Goal: Task Accomplishment & Management: Use online tool/utility

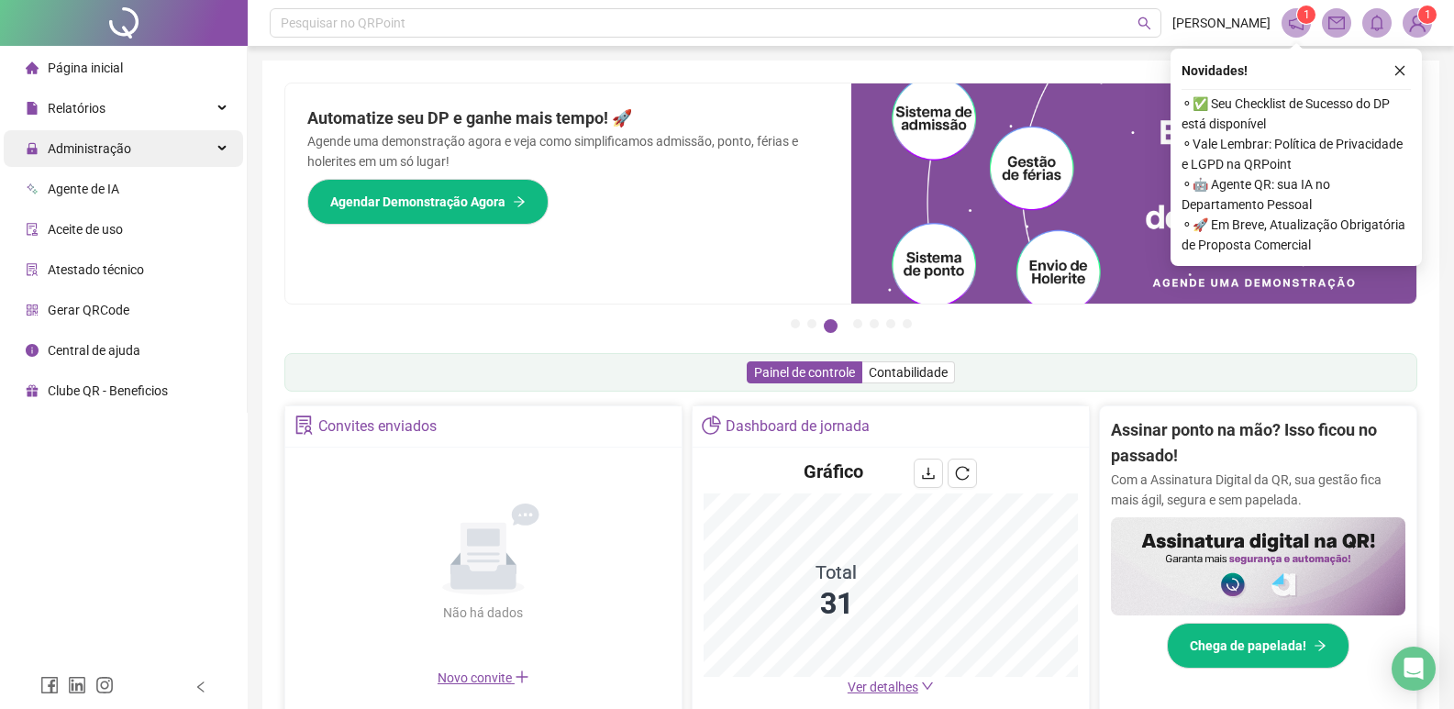
click at [97, 152] on span "Administração" at bounding box center [89, 148] width 83 height 15
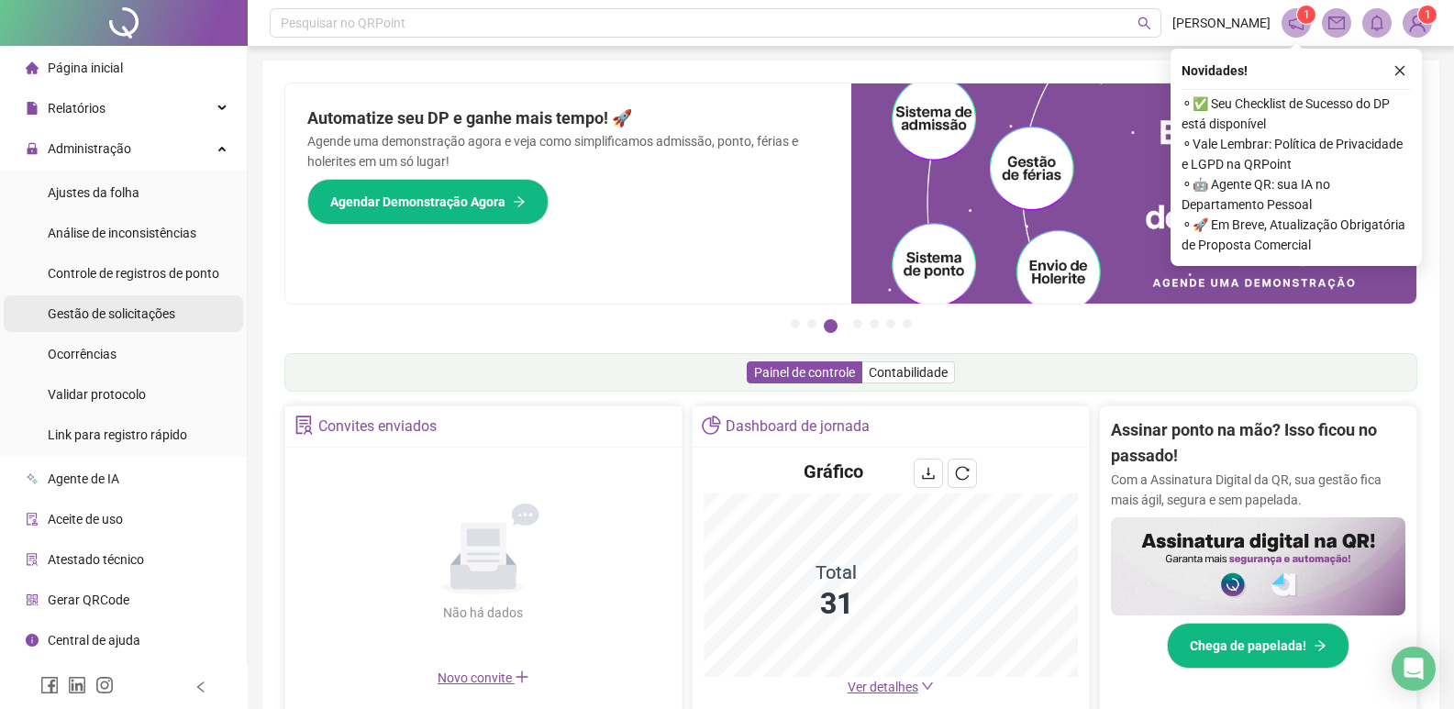
click at [133, 311] on span "Gestão de solicitações" at bounding box center [111, 313] width 127 height 15
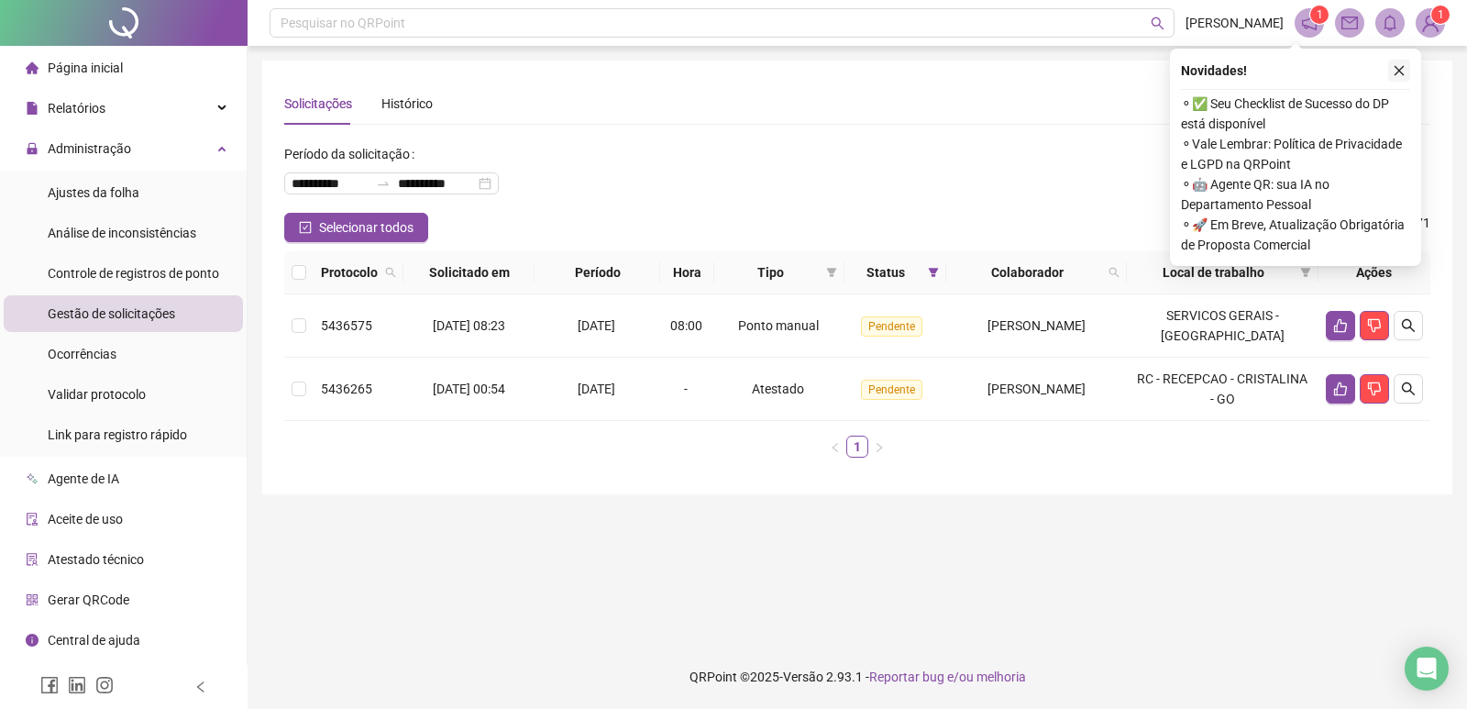
click at [1403, 71] on icon "close" at bounding box center [1399, 70] width 13 height 13
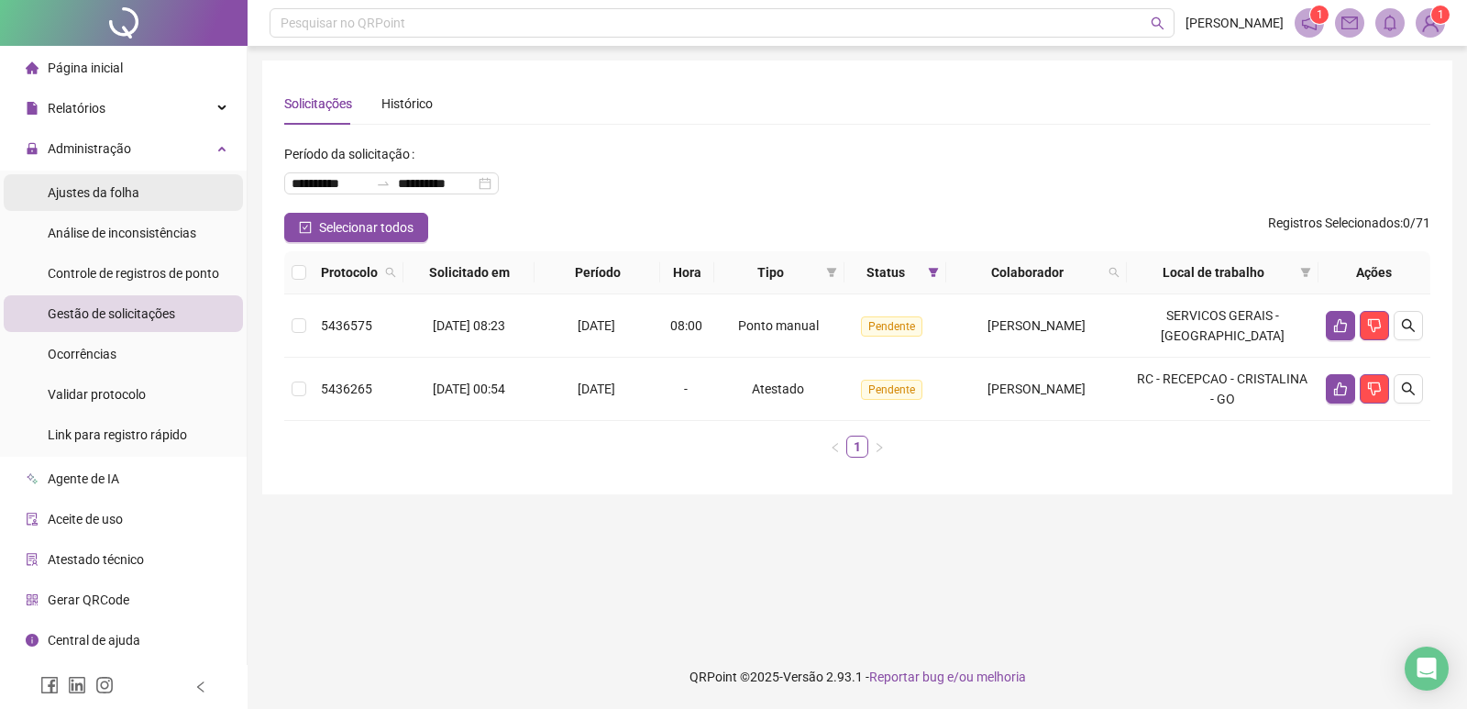
click at [108, 185] on span "Ajustes da folha" at bounding box center [94, 192] width 92 height 15
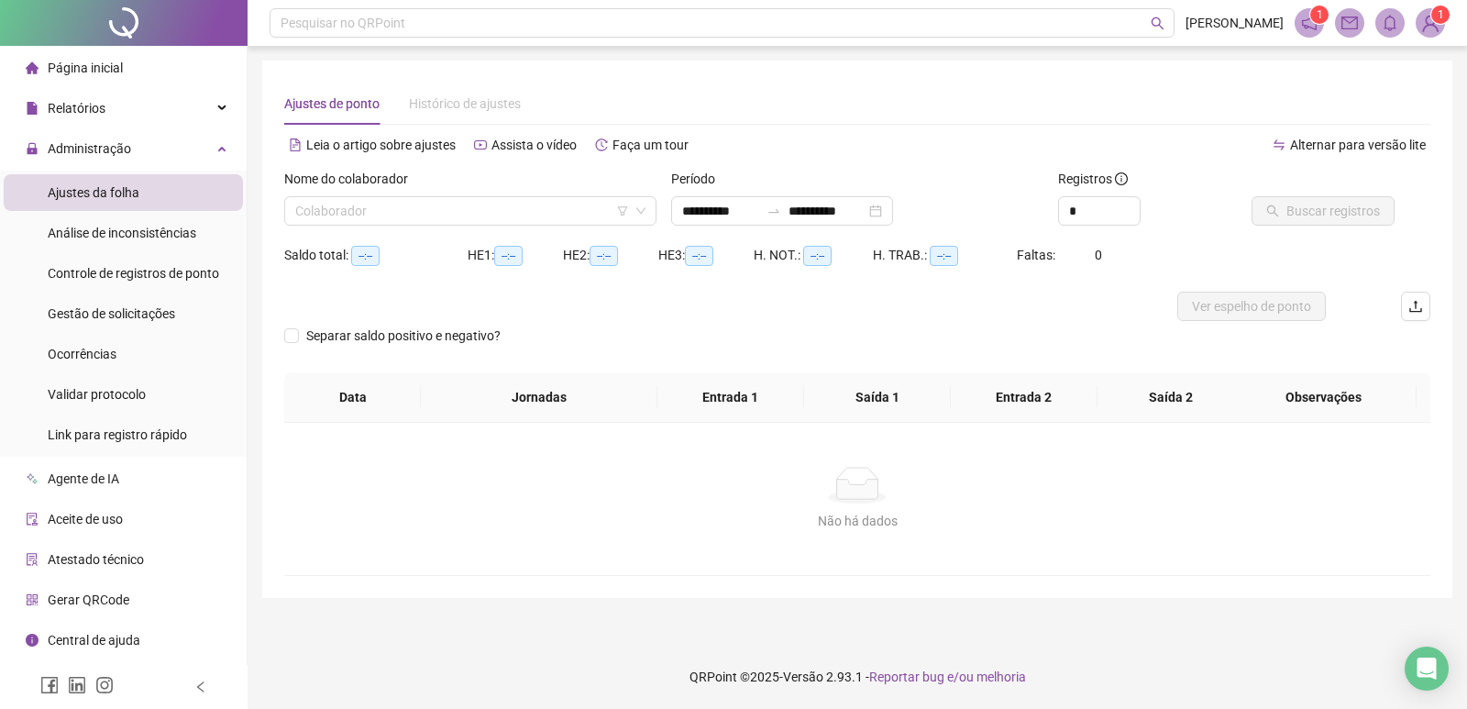
type input "**********"
click at [346, 202] on input "search" at bounding box center [462, 211] width 334 height 28
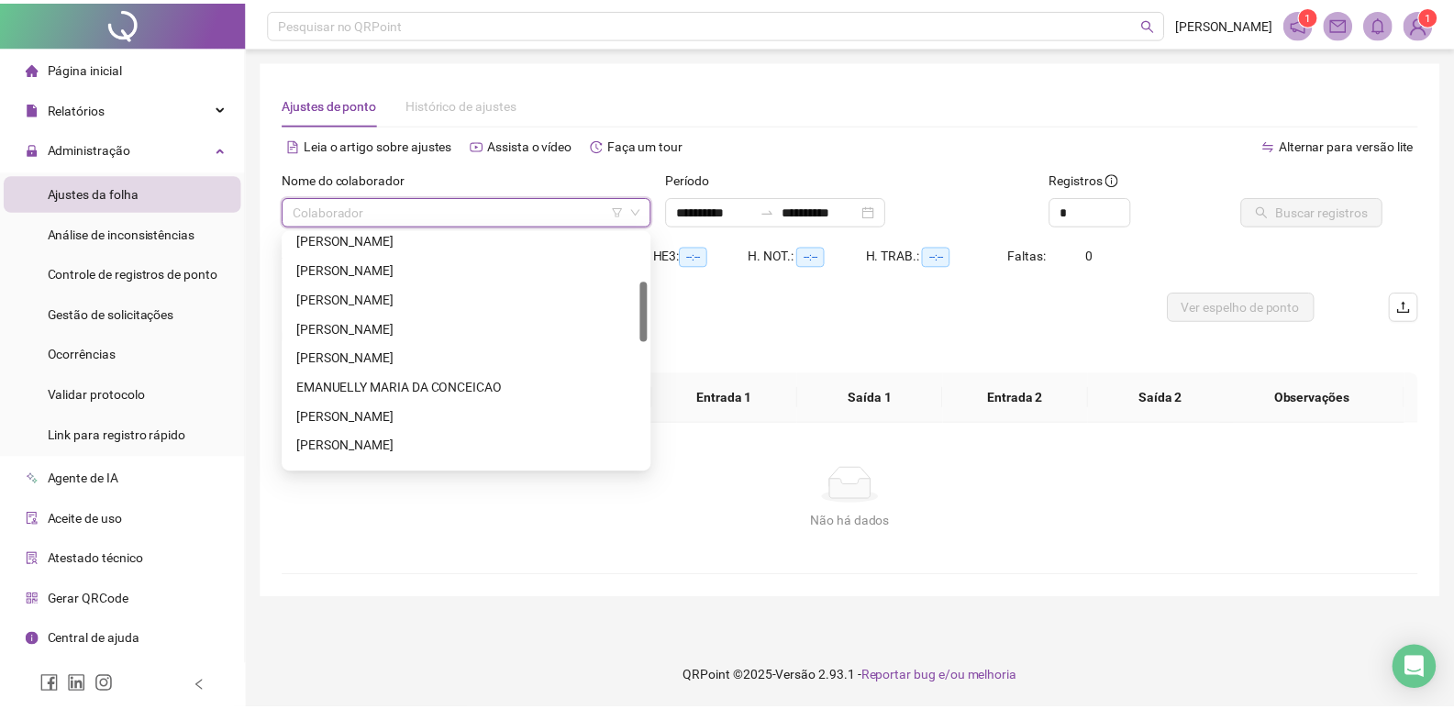
scroll to position [275, 0]
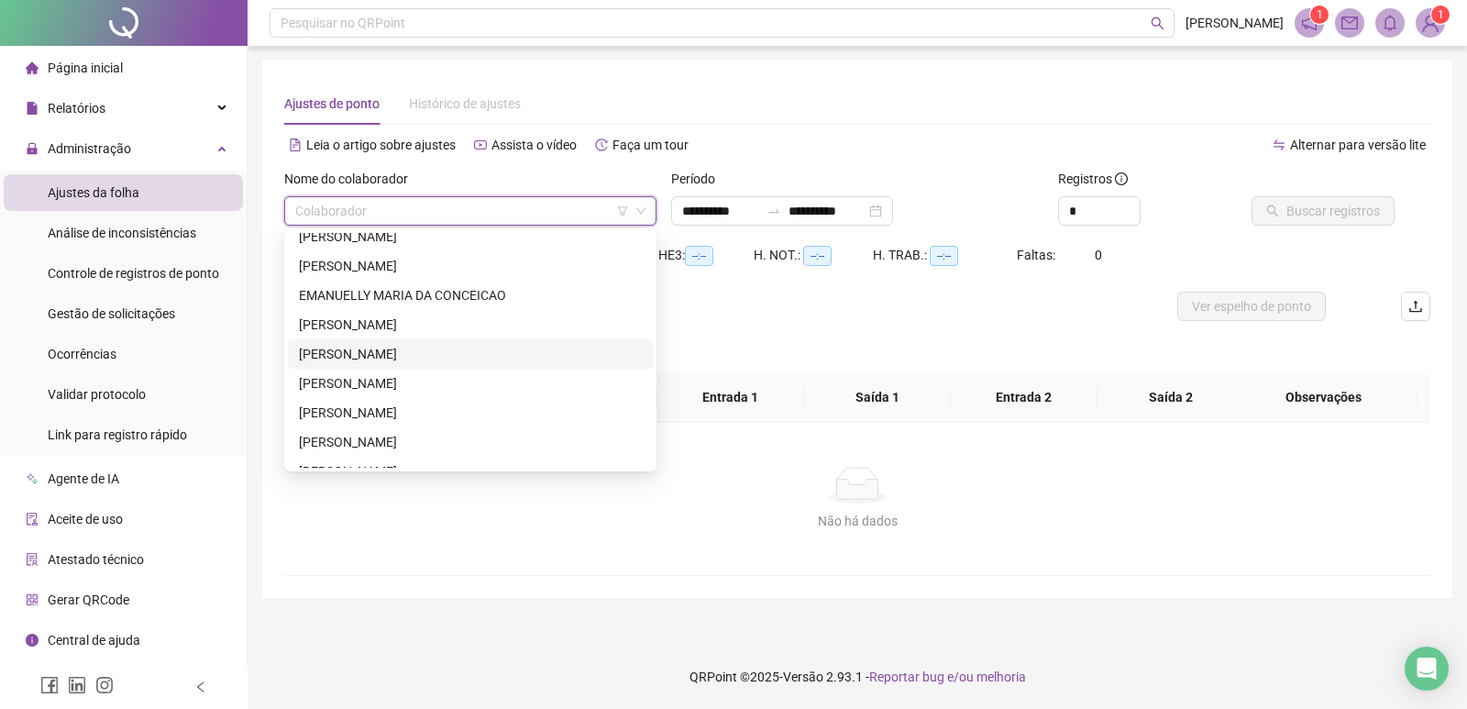
click at [388, 355] on div "[PERSON_NAME]" at bounding box center [470, 354] width 343 height 20
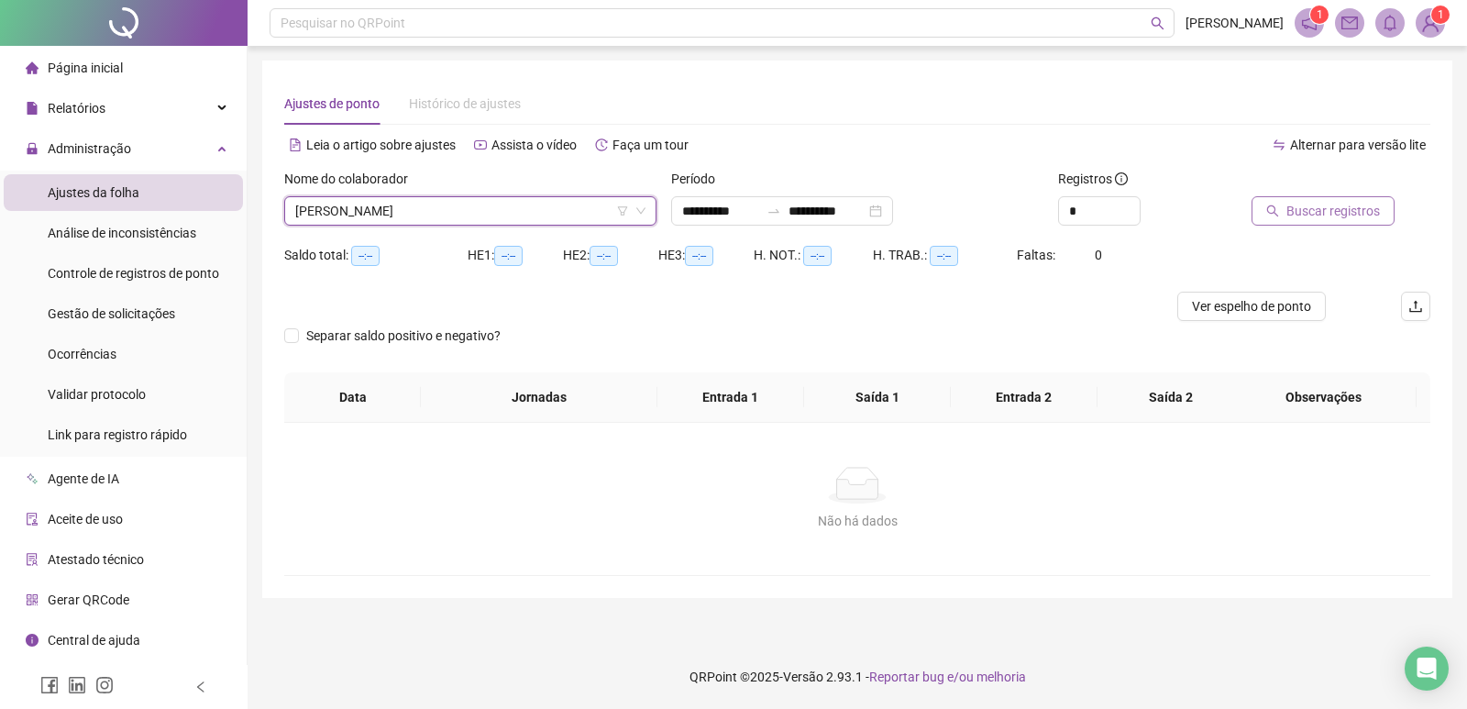
click at [1325, 204] on span "Buscar registros" at bounding box center [1334, 211] width 94 height 20
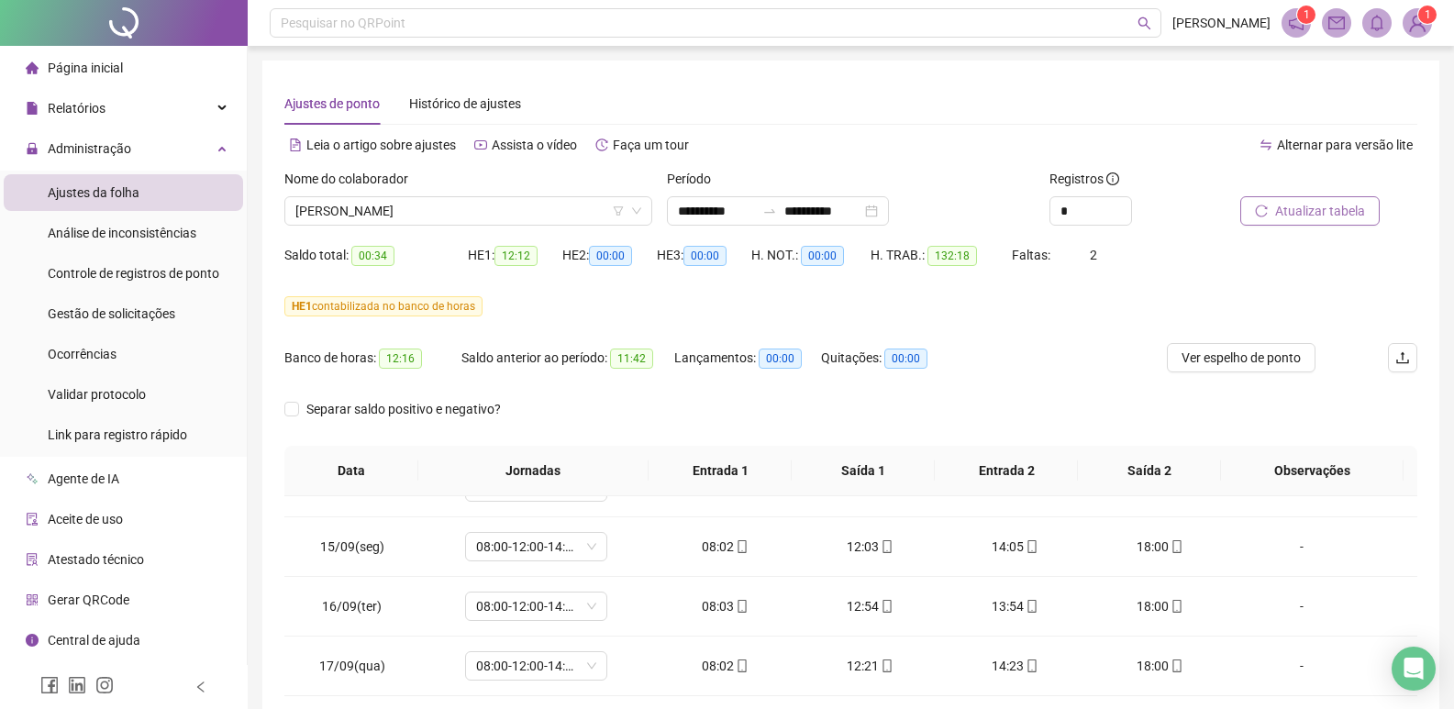
scroll to position [860, 0]
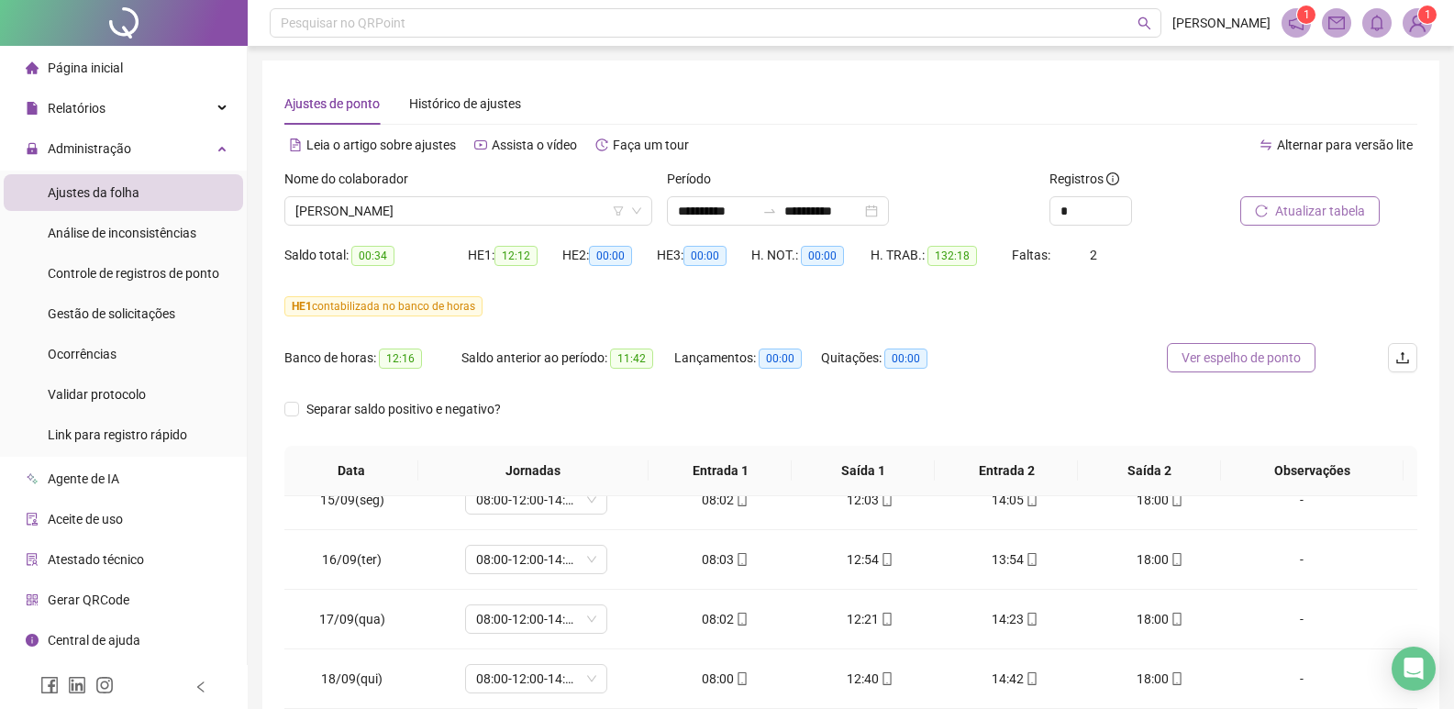
click at [1228, 349] on span "Ver espelho de ponto" at bounding box center [1240, 358] width 119 height 20
click at [889, 210] on div "**********" at bounding box center [778, 210] width 222 height 29
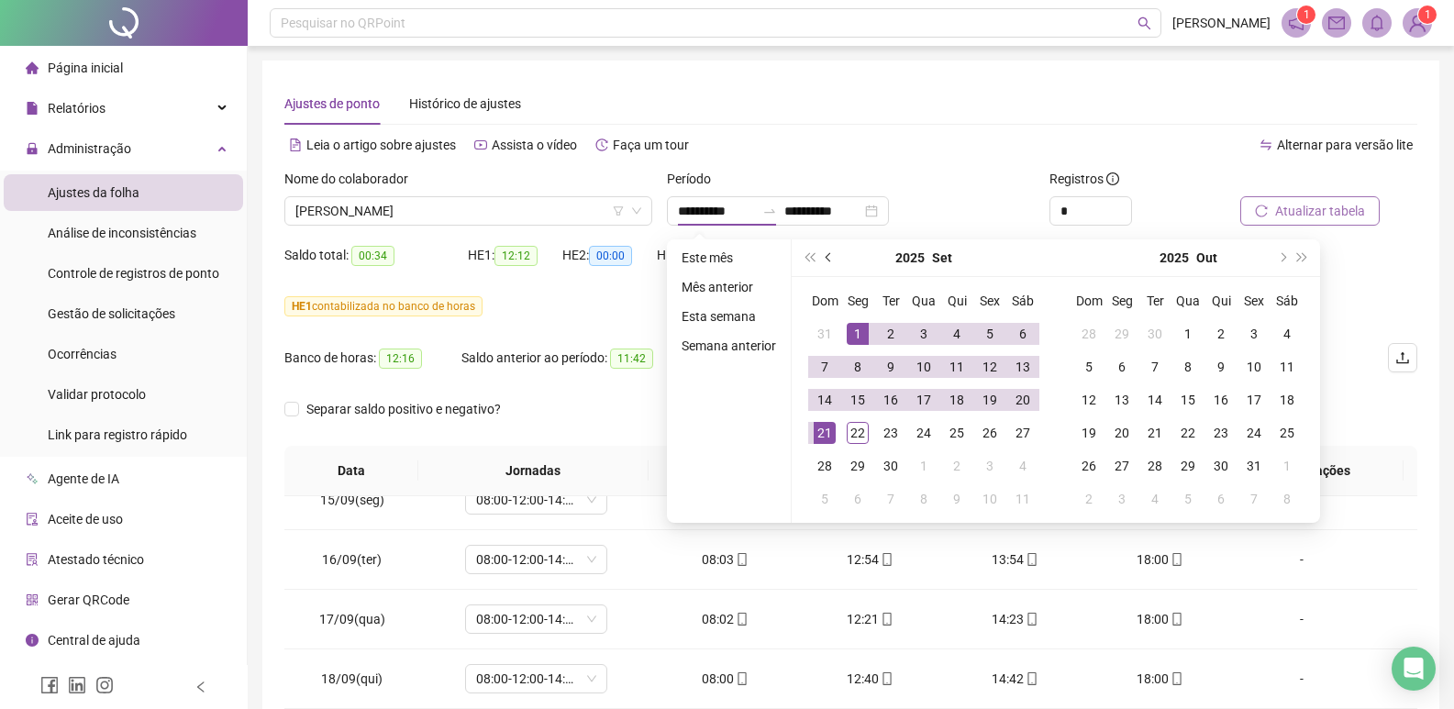
click at [825, 255] on span "prev-year" at bounding box center [829, 257] width 9 height 9
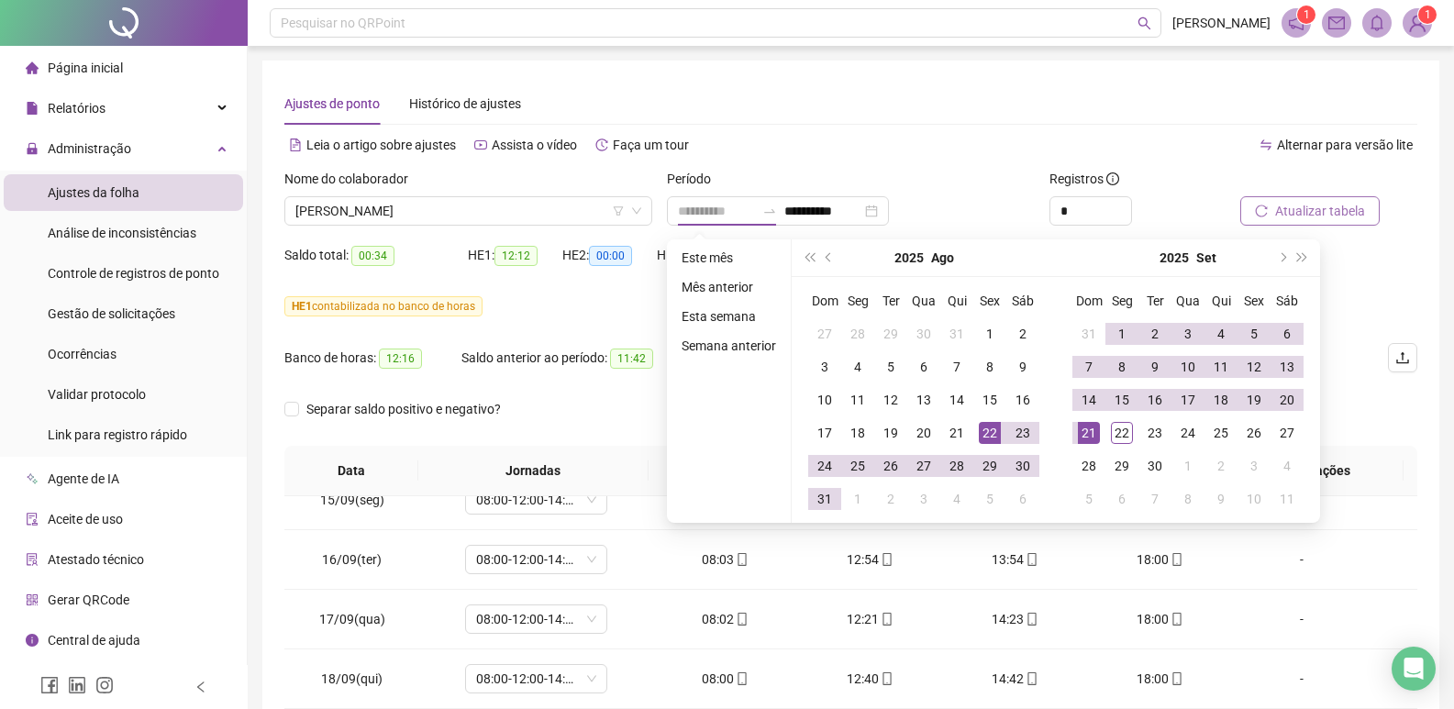
type input "**********"
click at [989, 431] on div "22" at bounding box center [990, 433] width 22 height 22
type input "**********"
click at [1089, 432] on div "21" at bounding box center [1089, 433] width 22 height 22
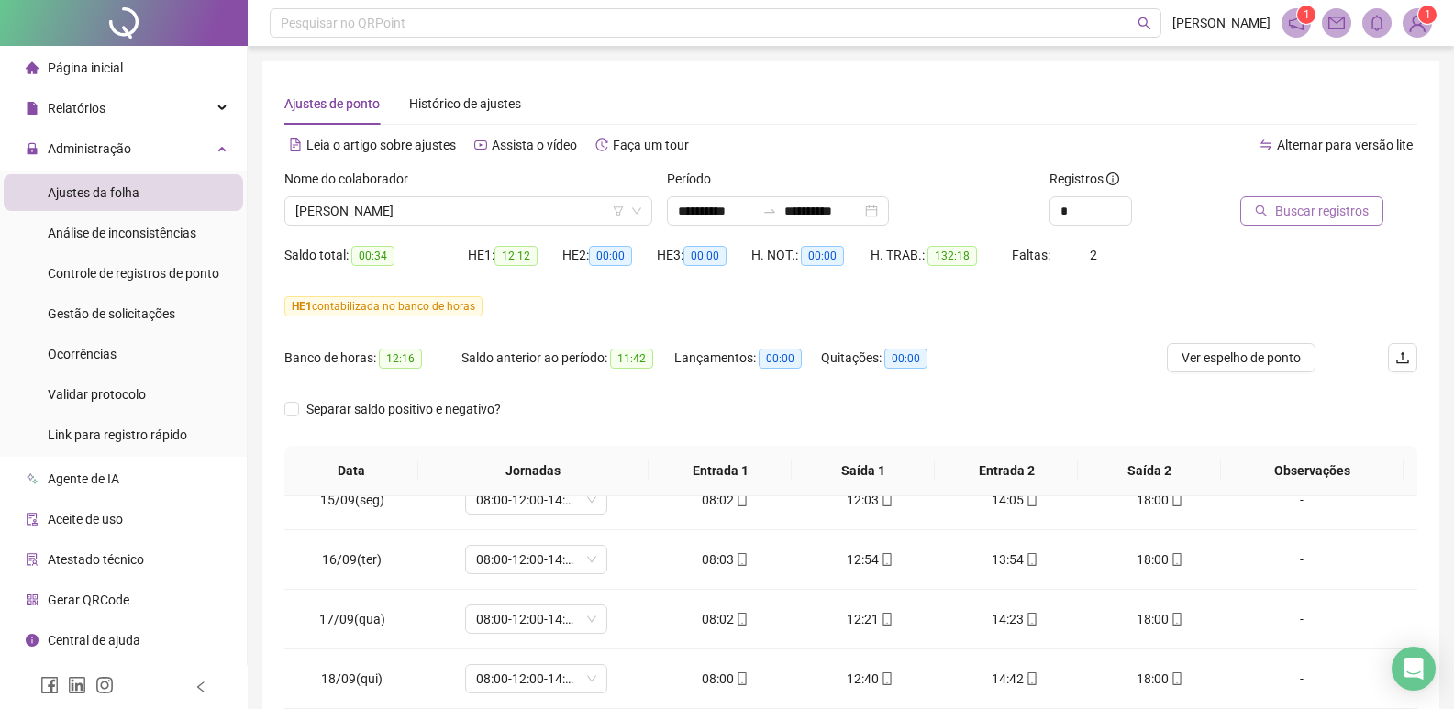
click at [1322, 213] on span "Buscar registros" at bounding box center [1322, 211] width 94 height 20
click at [1229, 363] on span "Ver espelho de ponto" at bounding box center [1240, 358] width 119 height 20
click at [497, 208] on span "[PERSON_NAME]" at bounding box center [468, 211] width 346 height 28
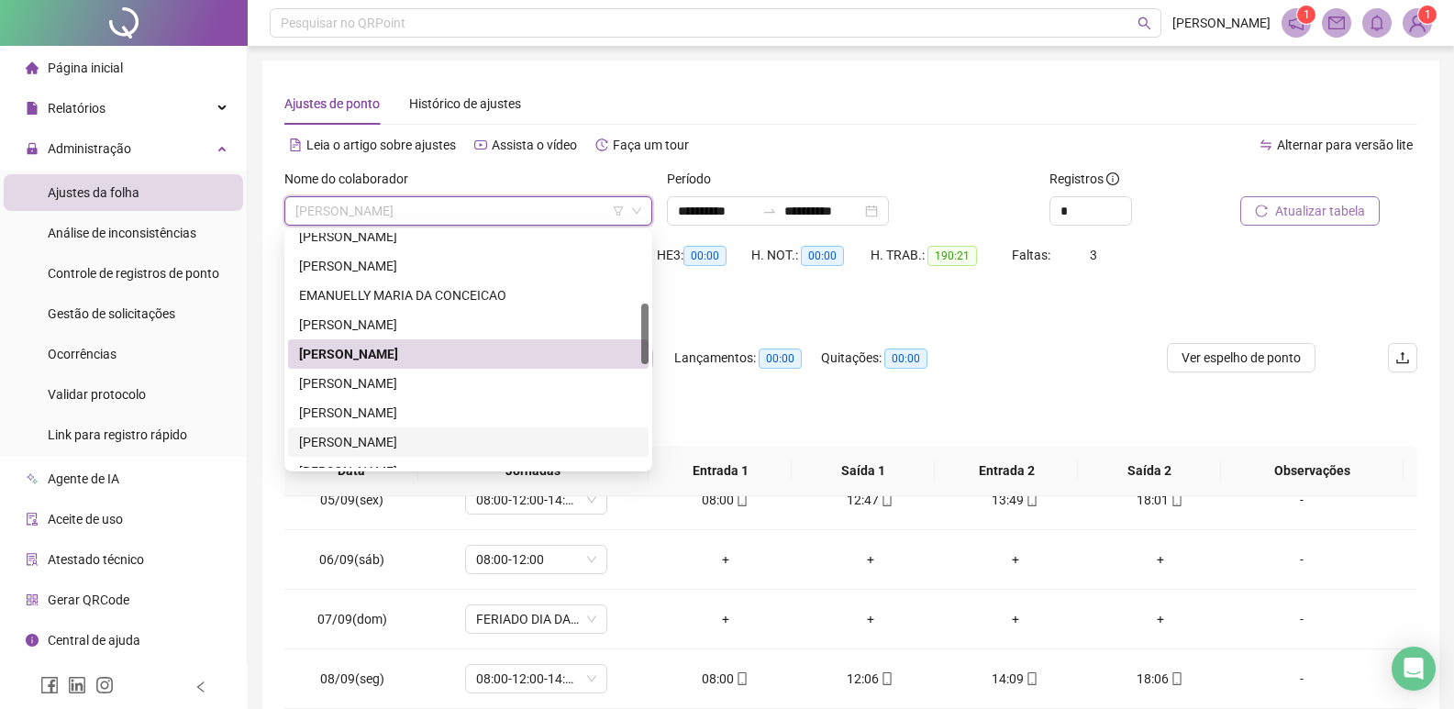
click at [350, 441] on div "[PERSON_NAME]" at bounding box center [468, 442] width 338 height 20
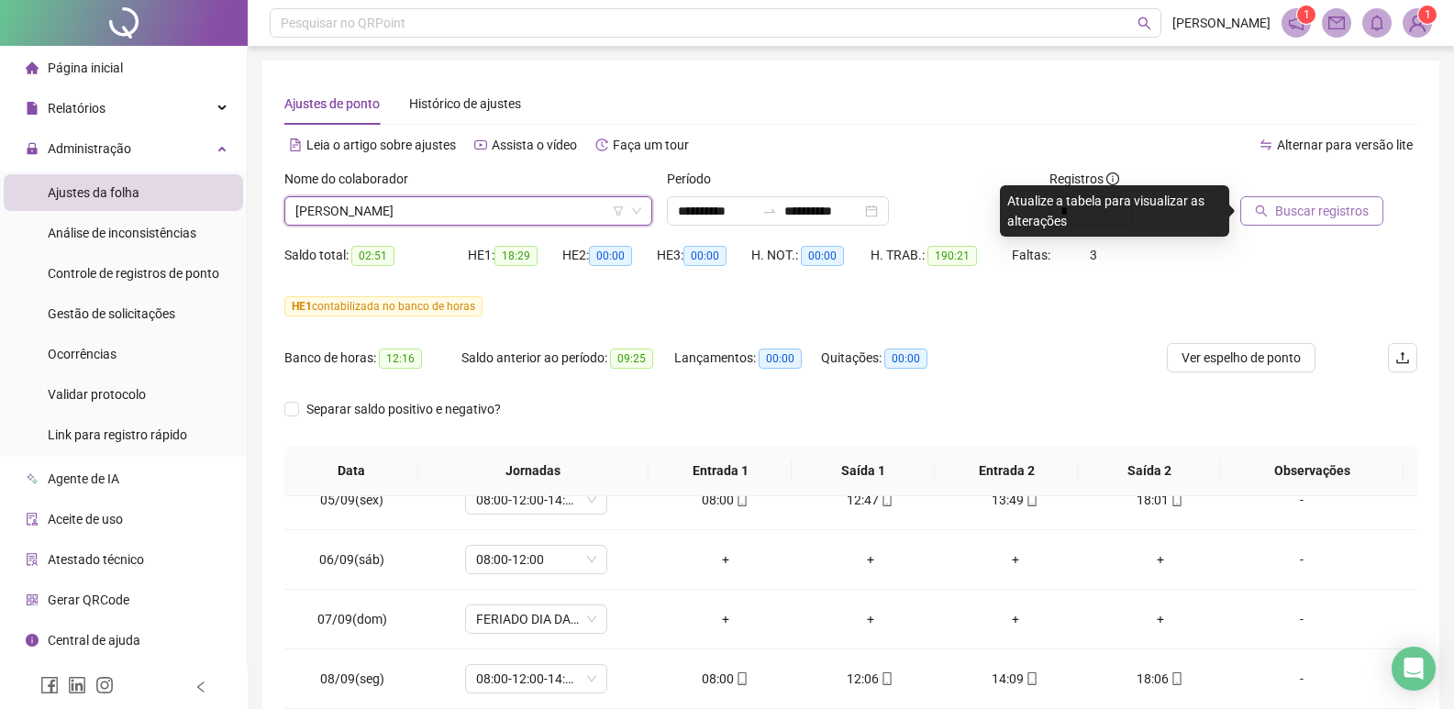
click at [1321, 205] on span "Buscar registros" at bounding box center [1322, 211] width 94 height 20
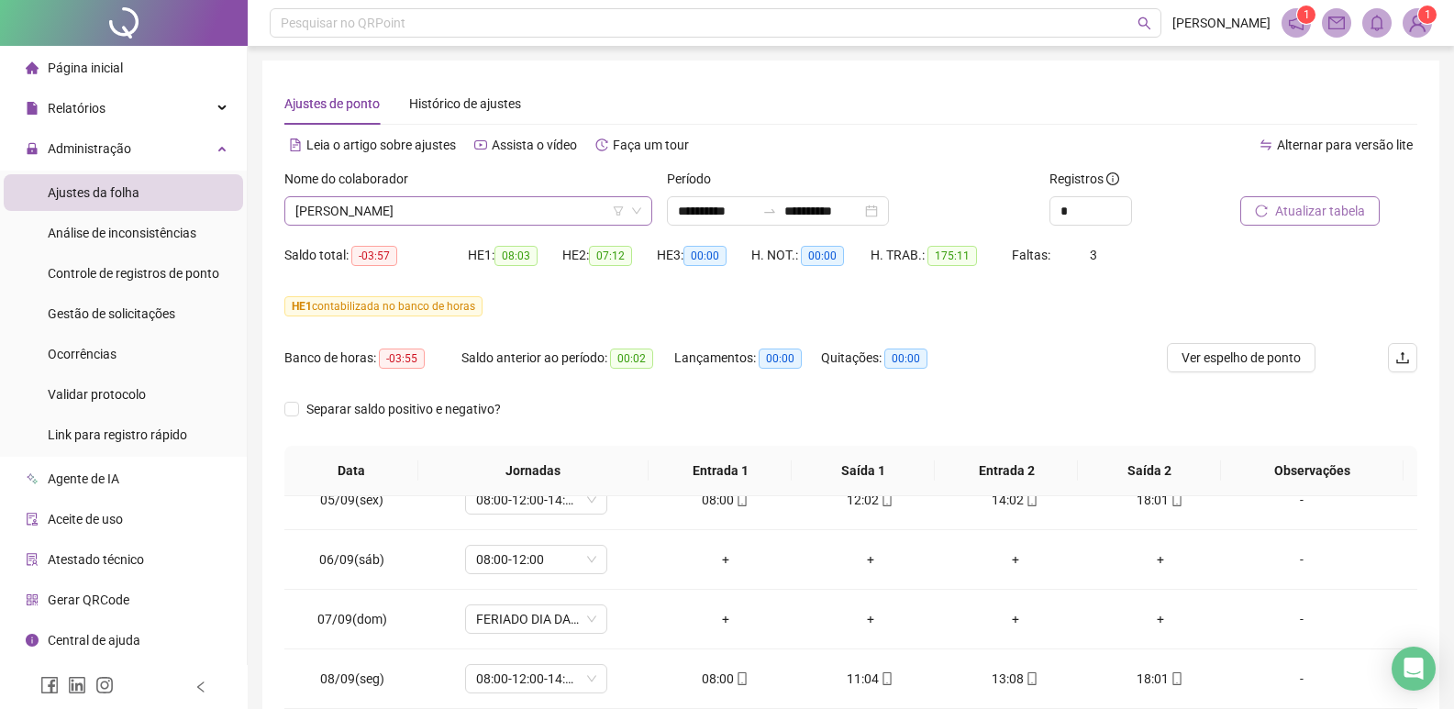
click at [490, 209] on span "[PERSON_NAME]" at bounding box center [468, 211] width 346 height 28
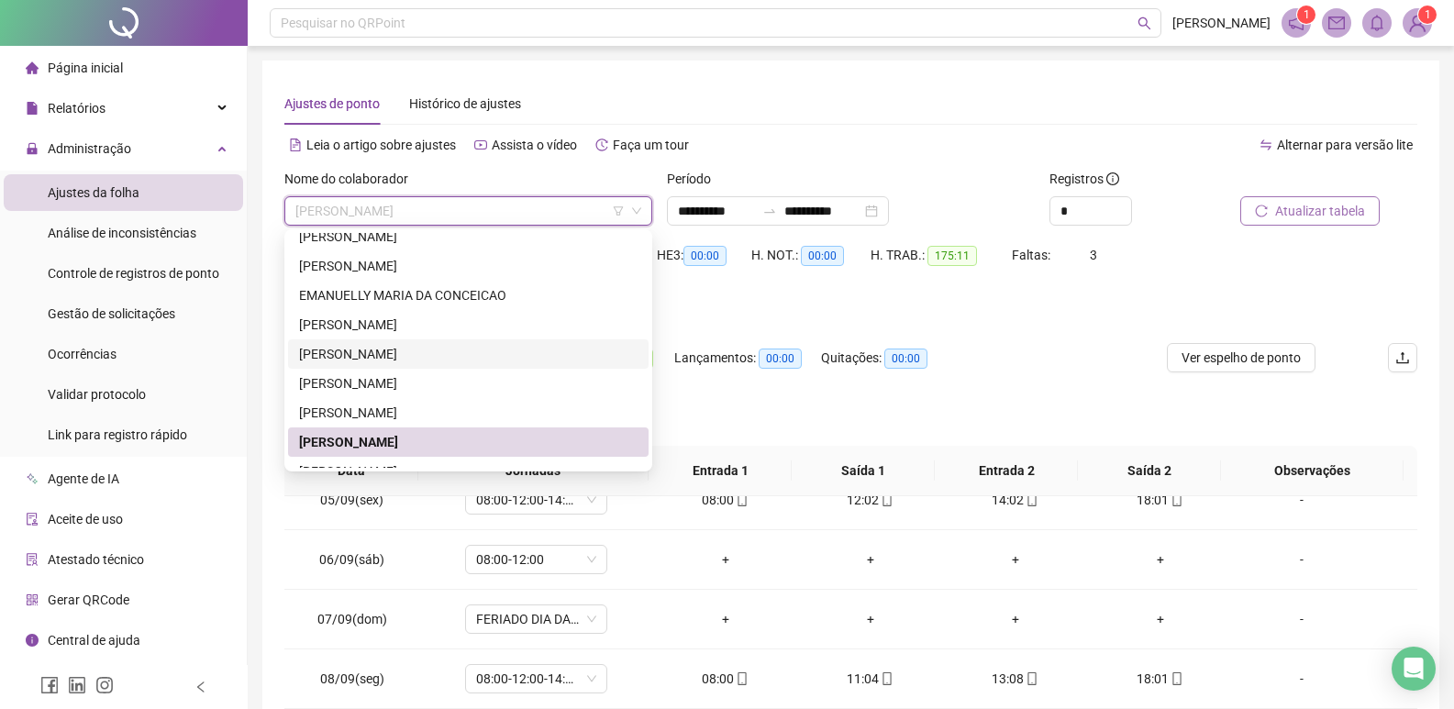
click at [1072, 318] on div "HE 1 contabilizada no banco de horas" at bounding box center [850, 306] width 1133 height 29
click at [471, 202] on span "[PERSON_NAME]" at bounding box center [468, 211] width 346 height 28
click at [425, 237] on div "[PERSON_NAME]" at bounding box center [468, 237] width 338 height 20
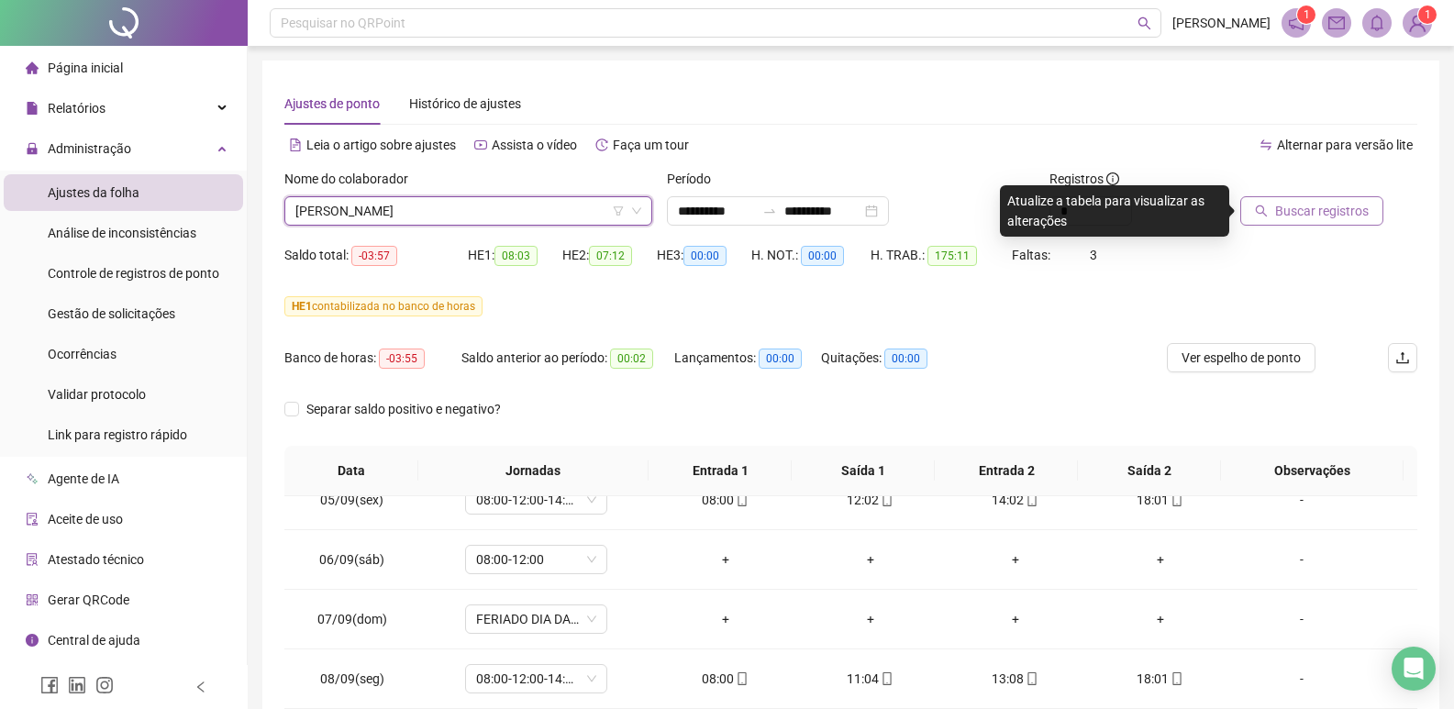
click at [1302, 203] on span "Buscar registros" at bounding box center [1322, 211] width 94 height 20
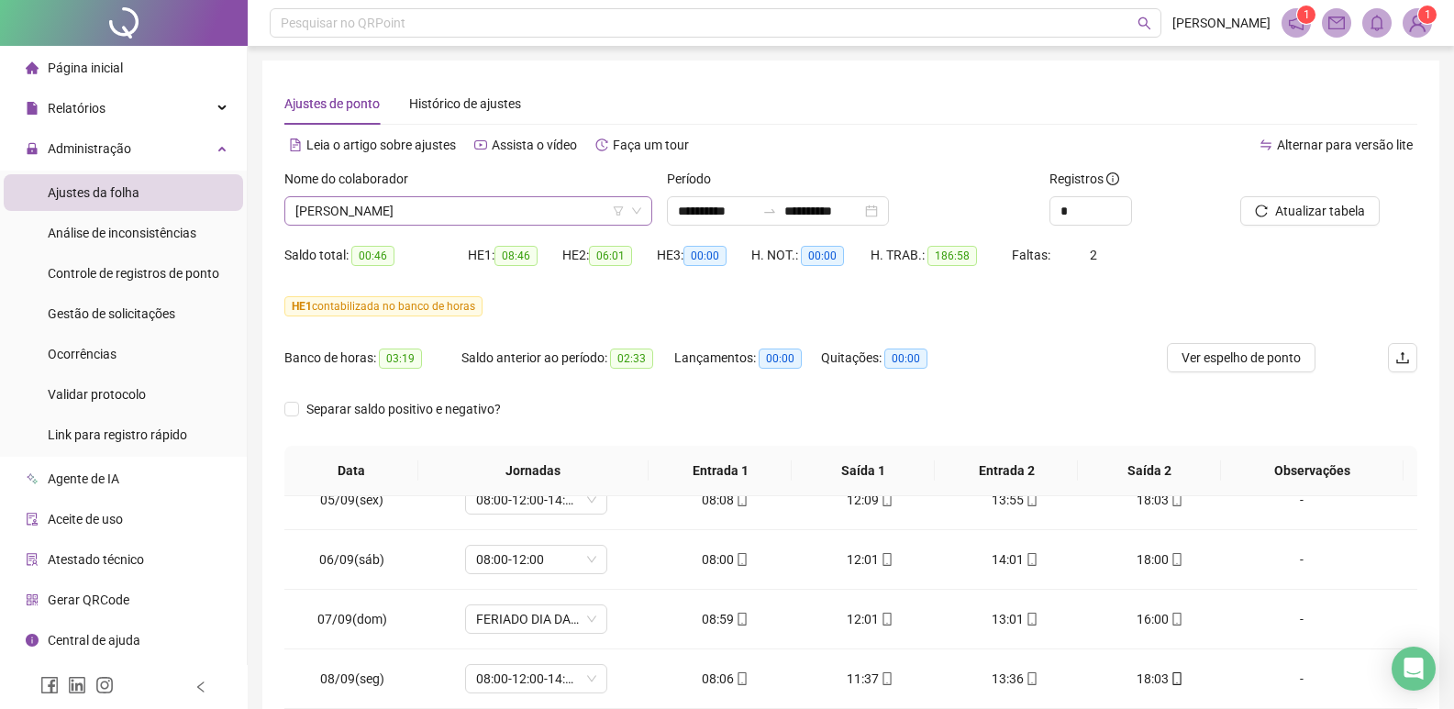
click at [537, 206] on span "[PERSON_NAME]" at bounding box center [468, 211] width 346 height 28
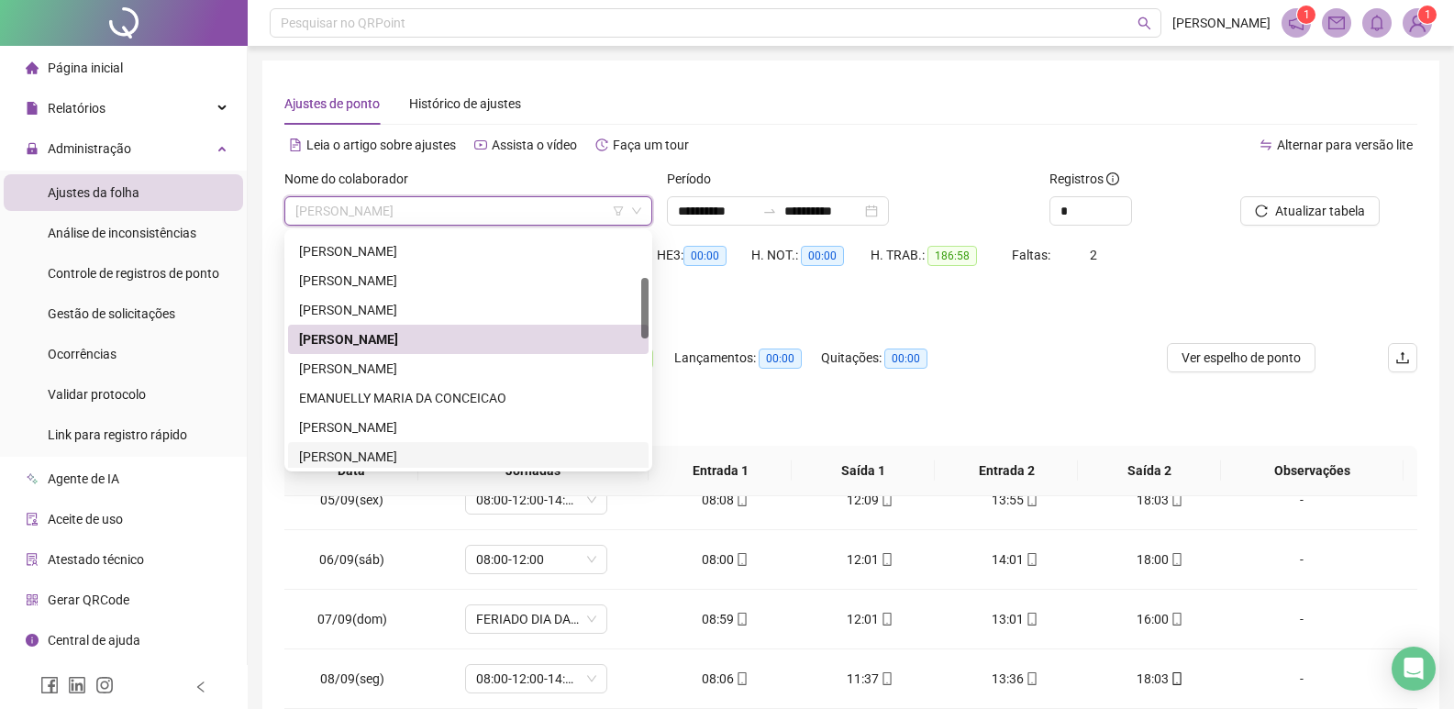
scroll to position [81, 0]
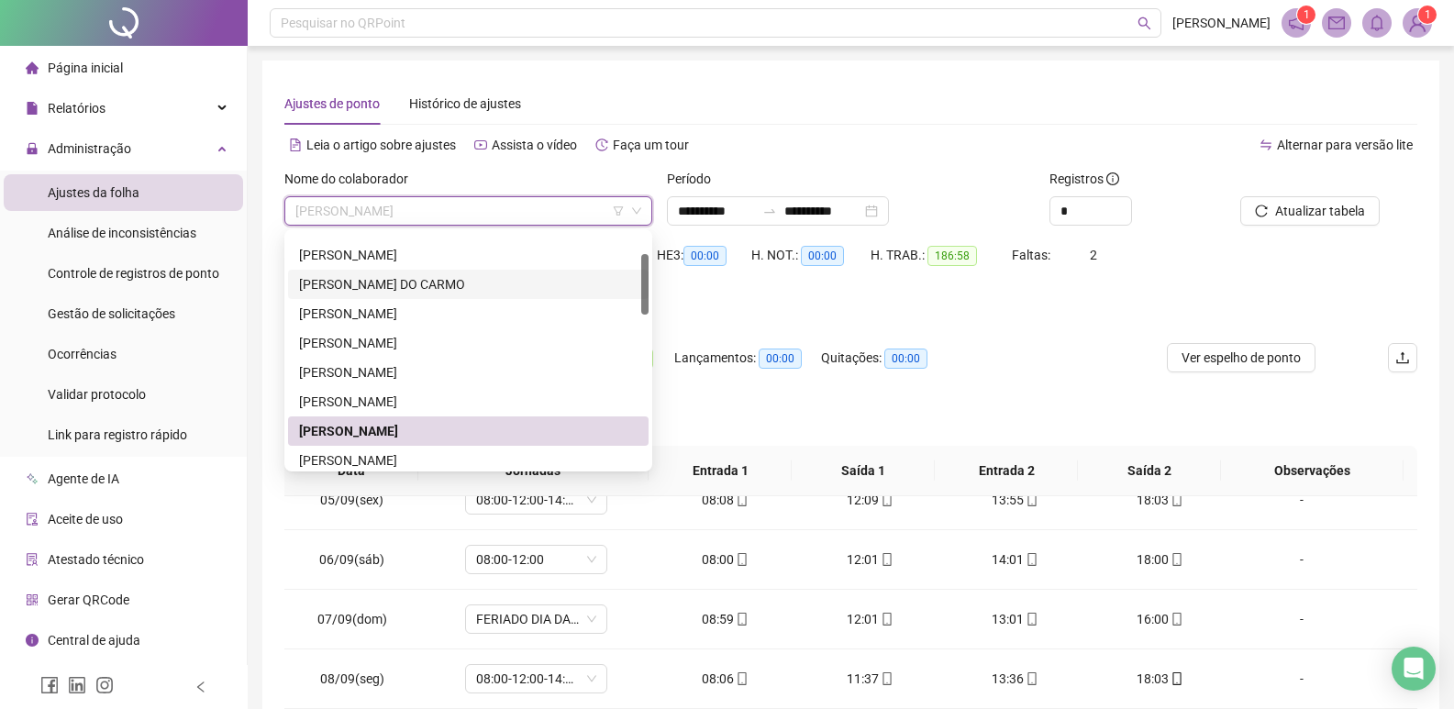
click at [366, 277] on div "[PERSON_NAME] DO CARMO" at bounding box center [468, 284] width 338 height 20
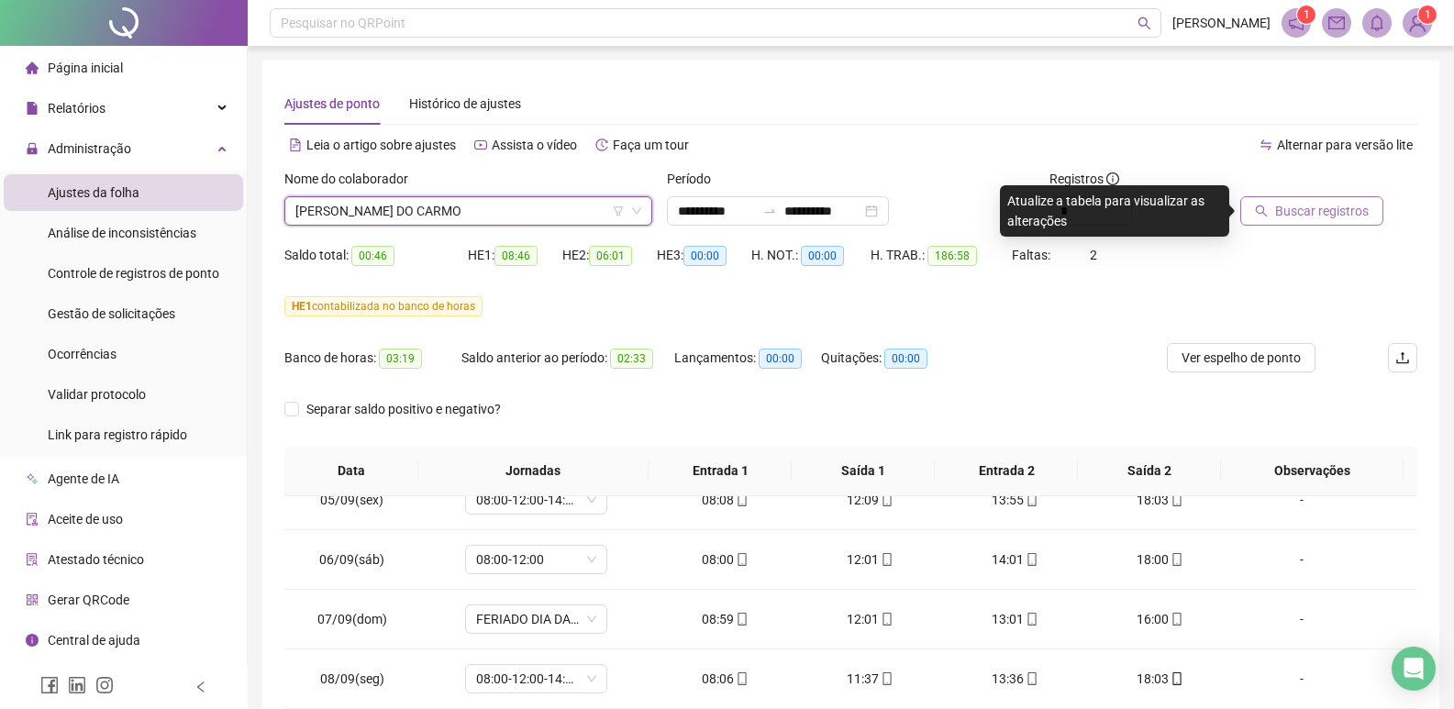
click at [1316, 197] on button "Buscar registros" at bounding box center [1311, 210] width 143 height 29
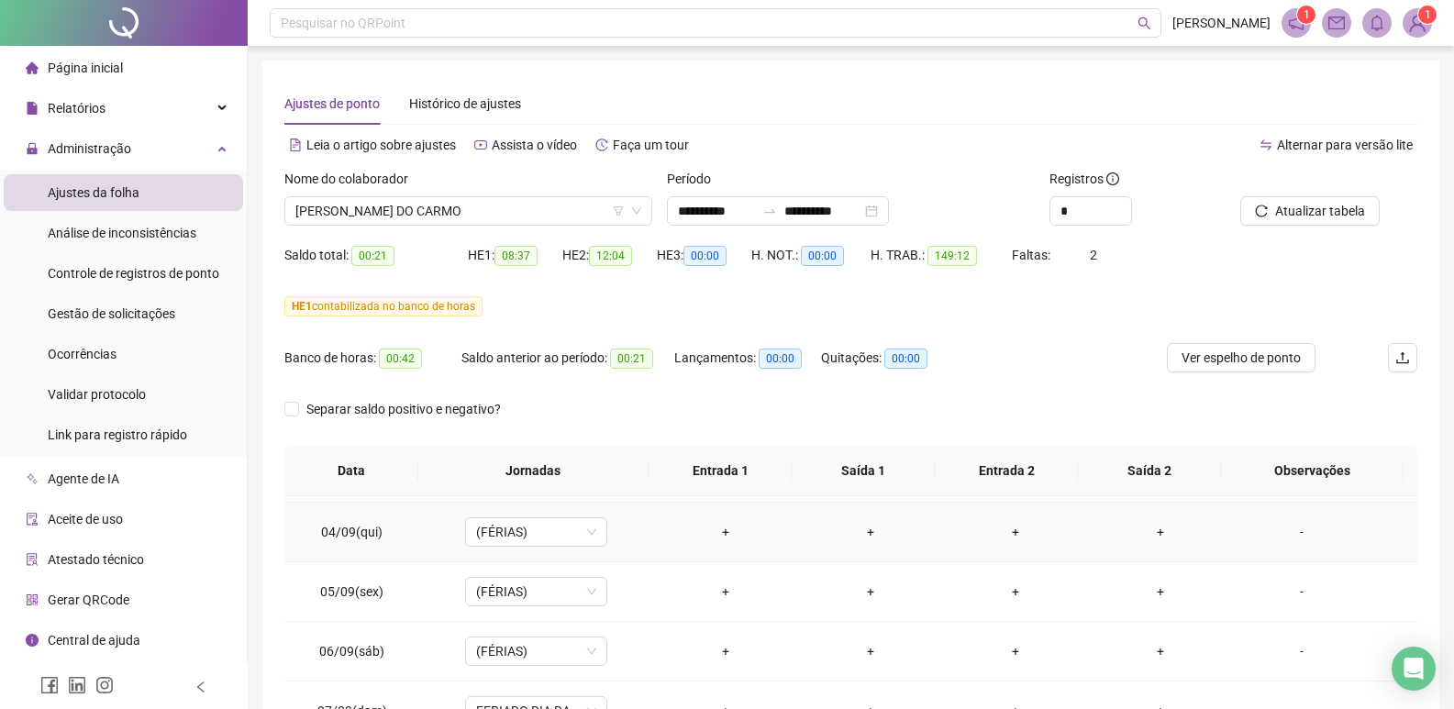
scroll to position [310, 0]
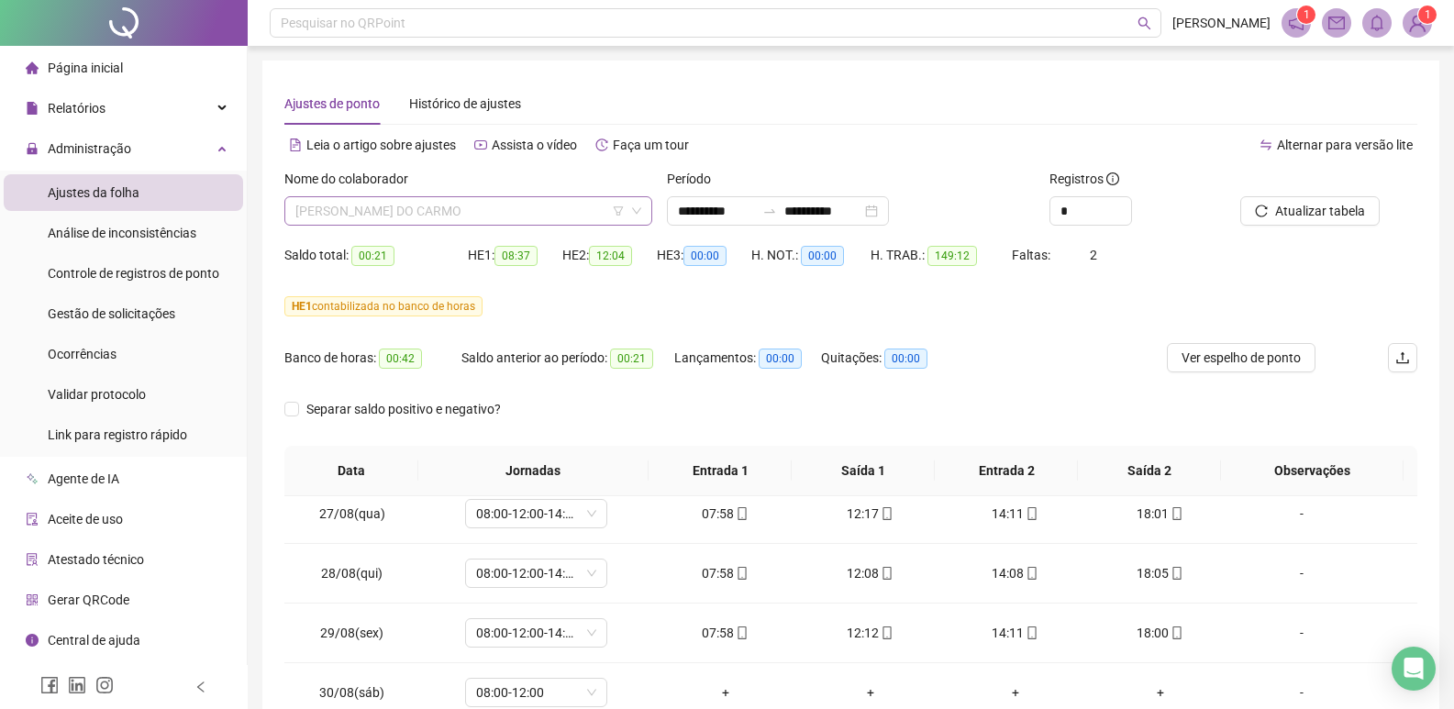
click at [536, 213] on span "[PERSON_NAME] DO CARMO" at bounding box center [468, 211] width 346 height 28
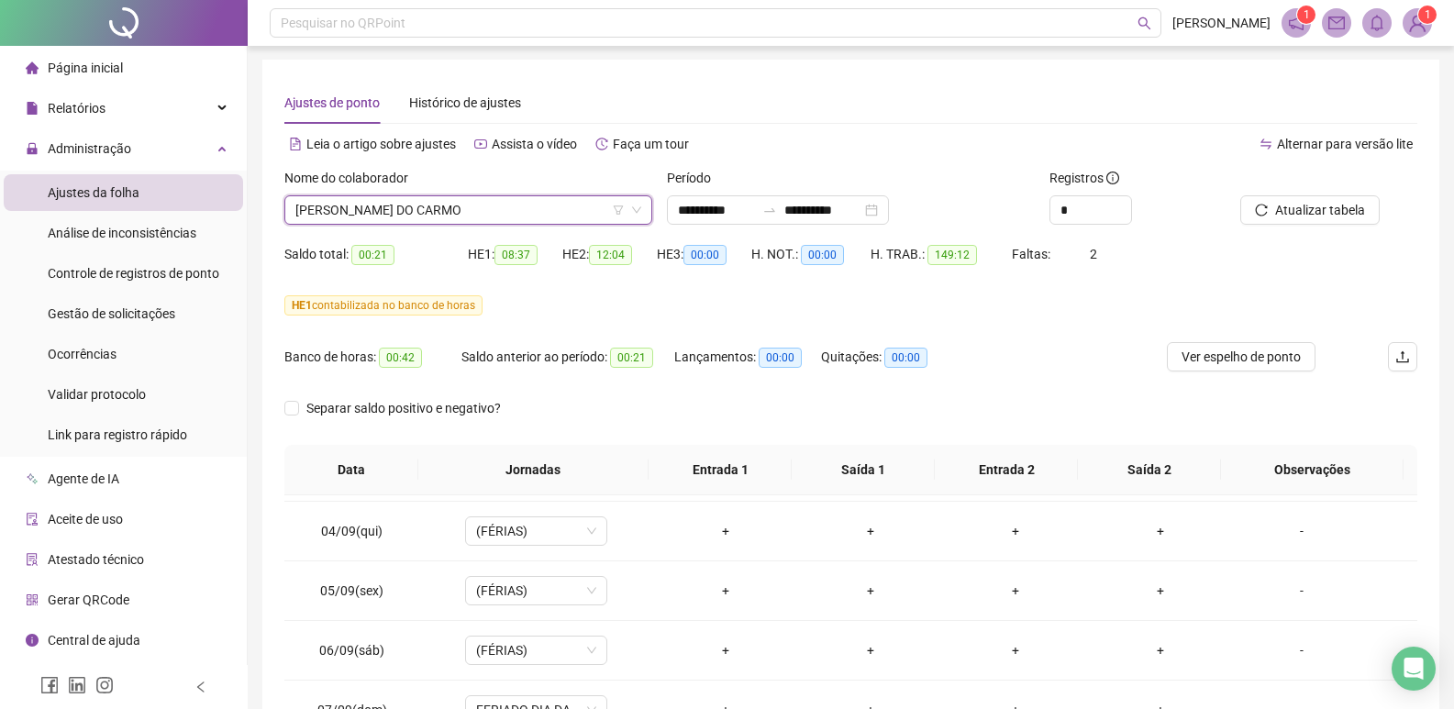
scroll to position [0, 0]
click at [568, 216] on span "[PERSON_NAME] DO CARMO" at bounding box center [468, 211] width 346 height 28
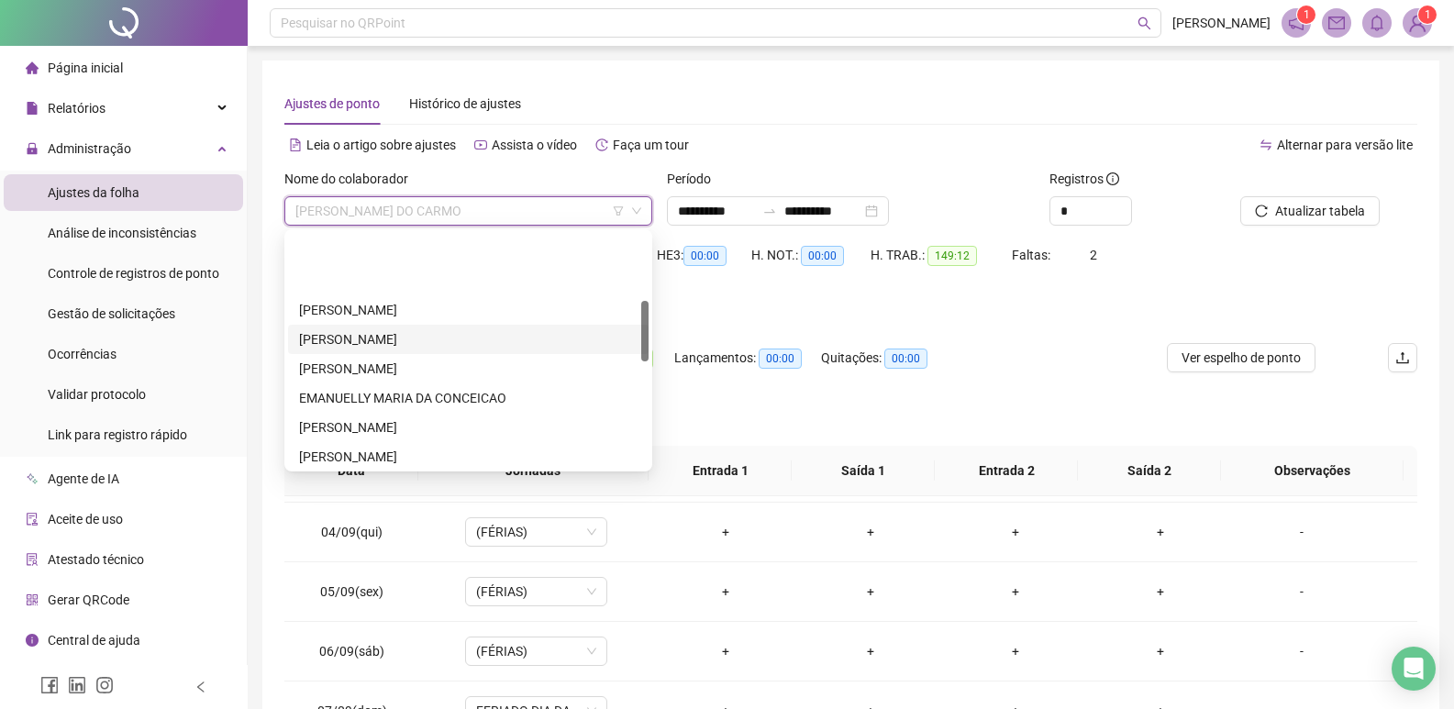
scroll to position [264, 0]
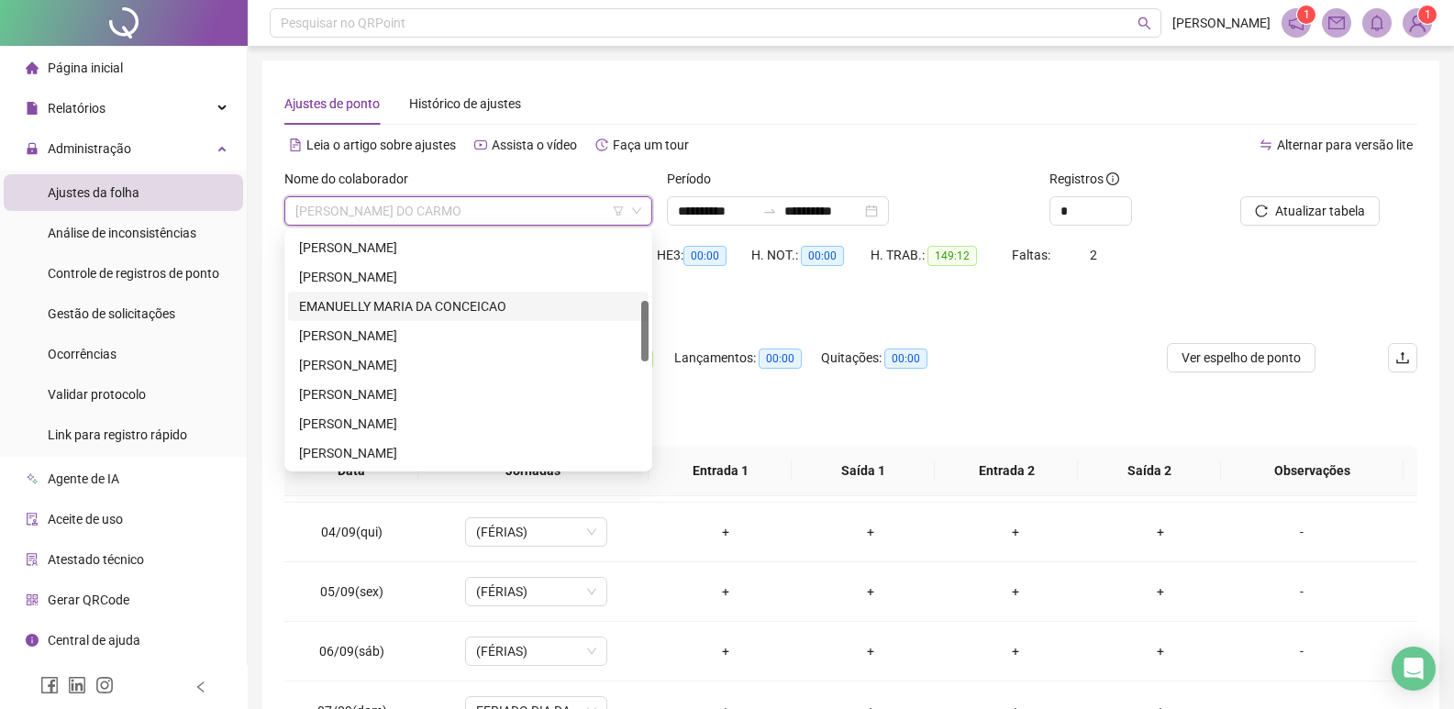
click at [379, 304] on div "EMANUELLY MARIA DA CONCEICAO" at bounding box center [468, 306] width 338 height 20
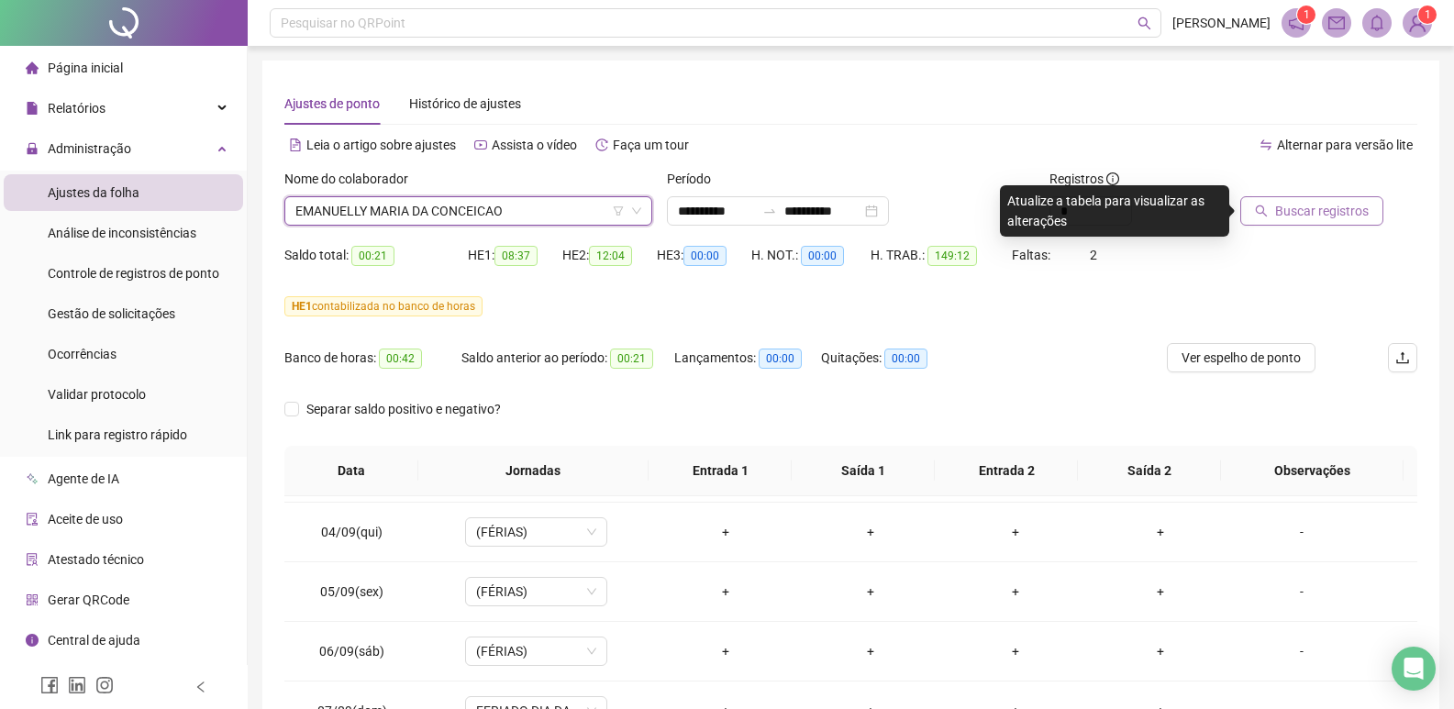
click at [1316, 214] on span "Buscar registros" at bounding box center [1322, 211] width 94 height 20
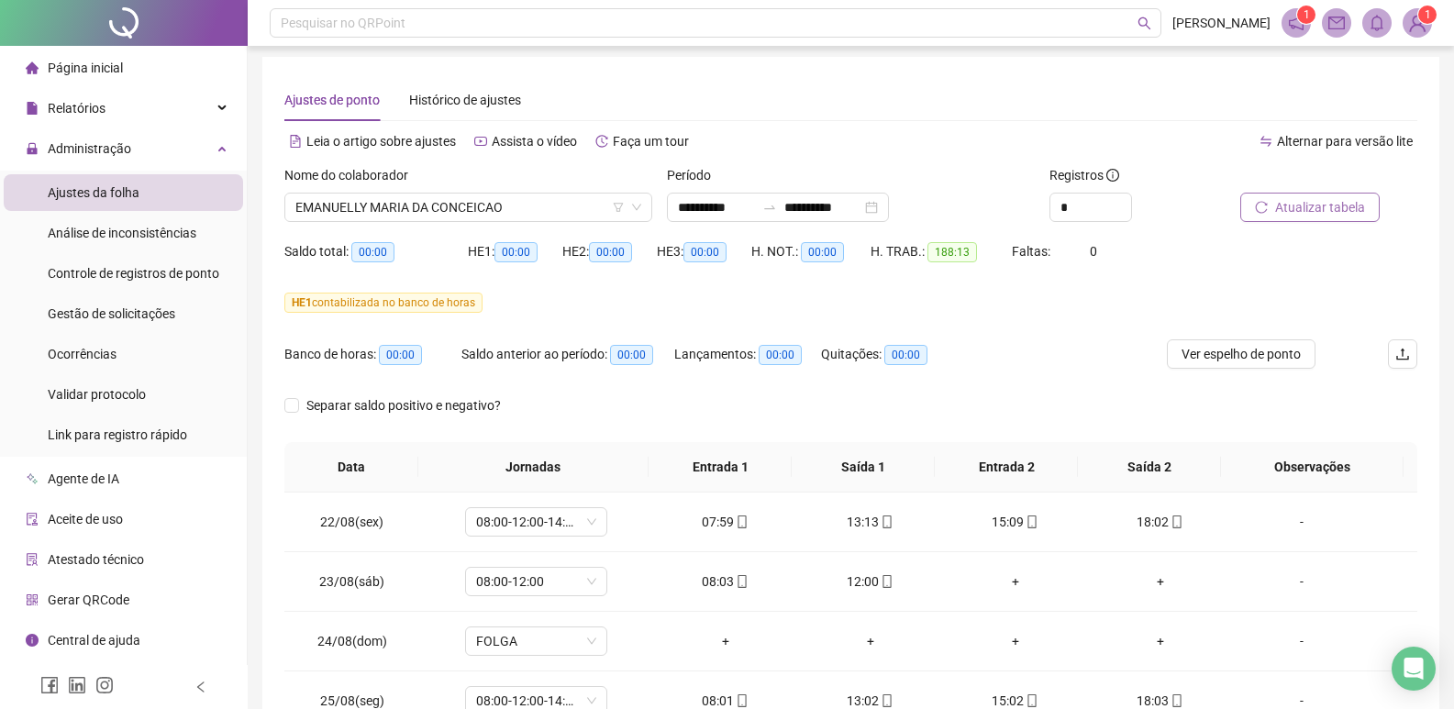
scroll to position [0, 0]
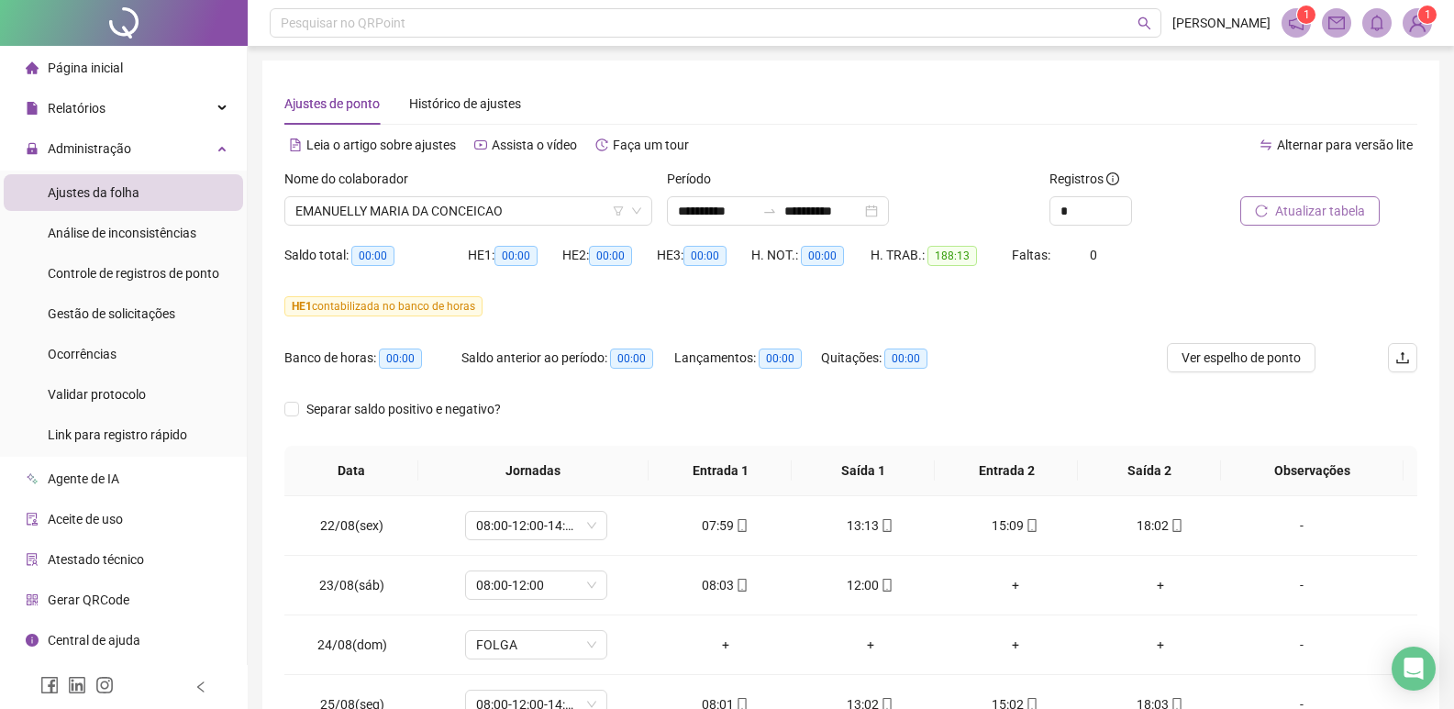
click at [1299, 209] on span "Atualizar tabela" at bounding box center [1320, 211] width 90 height 20
click at [1235, 359] on span "Ver espelho de ponto" at bounding box center [1240, 358] width 119 height 20
